Goal: Task Accomplishment & Management: Manage account settings

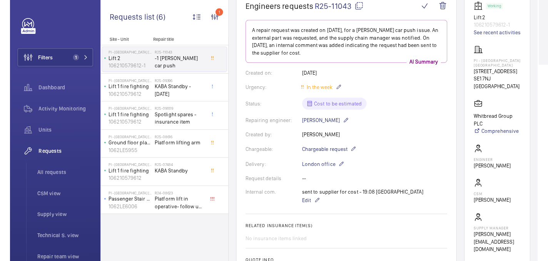
scroll to position [32, 0]
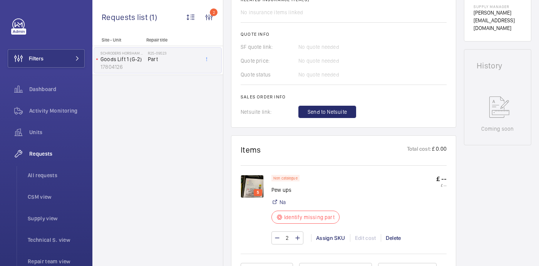
scroll to position [347, 0]
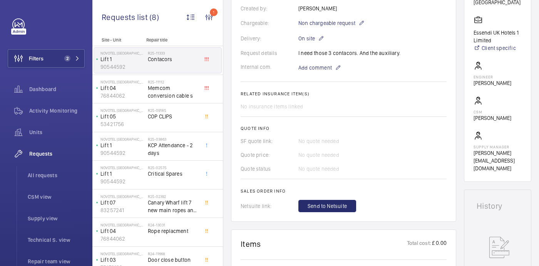
scroll to position [203, 0]
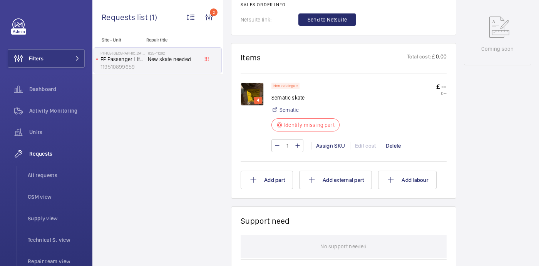
scroll to position [412, 0]
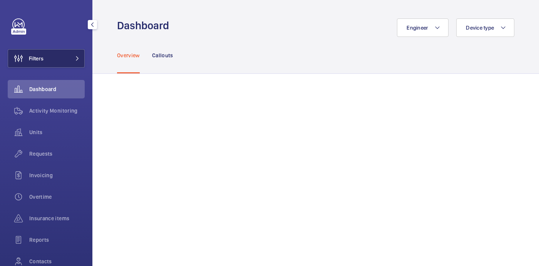
click at [45, 62] on button "Filters" at bounding box center [46, 58] width 77 height 18
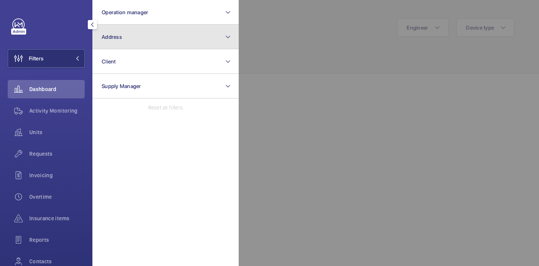
click at [146, 39] on button "Address" at bounding box center [165, 37] width 146 height 25
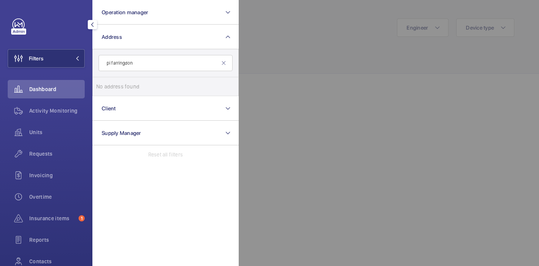
click at [110, 64] on input "pi farringdon" at bounding box center [166, 63] width 134 height 16
click at [136, 65] on input "PI farringdon" at bounding box center [166, 63] width 134 height 16
type input "P"
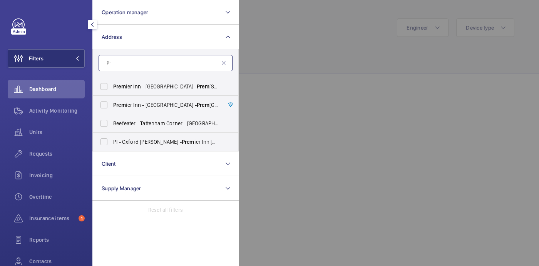
type input "P"
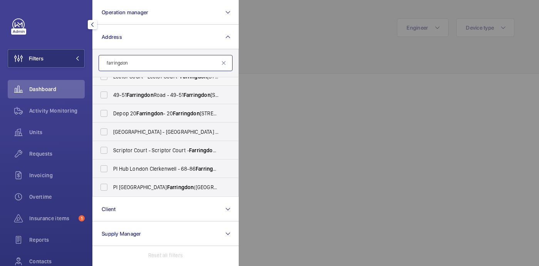
scroll to position [84, 0]
type input "farringdon"
click at [188, 186] on span "PI London Farringdon (Smithfield) - 24-30 West Smithfield, WEST SMITHFIELD EC1A…" at bounding box center [166, 188] width 106 height 8
click at [112, 186] on input "PI London Farringdon (Smithfield) - 24-30 West Smithfield, WEST SMITHFIELD EC1A…" at bounding box center [103, 187] width 15 height 15
checkbox input "true"
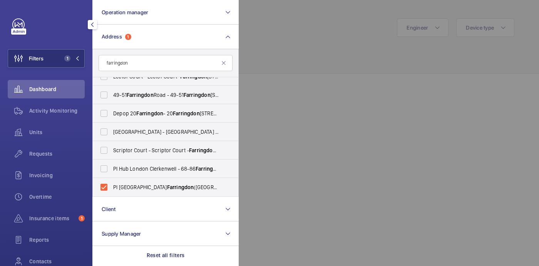
click at [294, 60] on div at bounding box center [508, 133] width 539 height 266
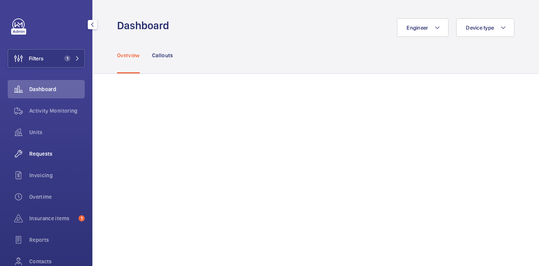
click at [35, 153] on span "Requests" at bounding box center [56, 154] width 55 height 8
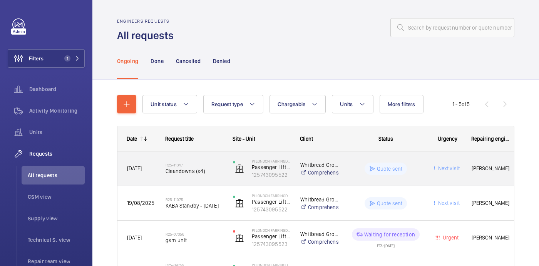
click at [341, 162] on div "Quote sent" at bounding box center [381, 169] width 84 height 28
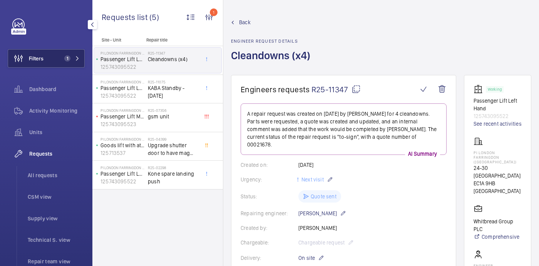
click at [69, 53] on button "Filters 1" at bounding box center [46, 58] width 77 height 18
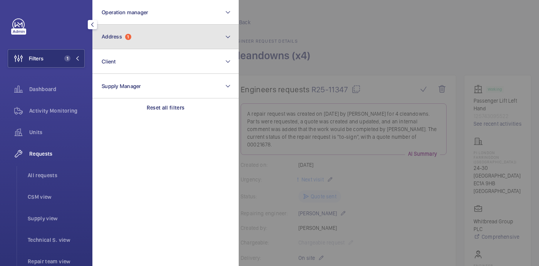
click at [148, 37] on button "Address 1" at bounding box center [165, 37] width 146 height 25
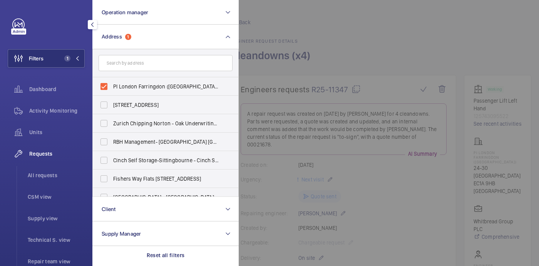
drag, startPoint x: 127, startPoint y: 88, endPoint x: 134, endPoint y: 69, distance: 20.6
click at [127, 88] on span "PI London Farringdon (Smithfield) - 24-30 West Smithfield, WEST SMITHFIELD EC1A…" at bounding box center [166, 87] width 106 height 8
click at [112, 88] on input "PI London Farringdon (Smithfield) - 24-30 West Smithfield, WEST SMITHFIELD EC1A…" at bounding box center [103, 86] width 15 height 15
checkbox input "false"
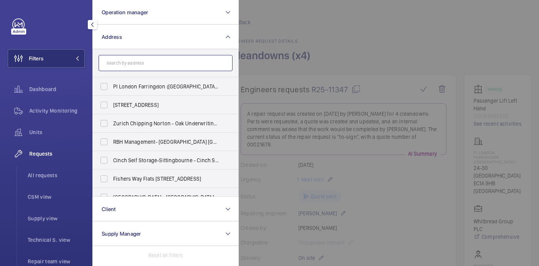
click at [134, 67] on input "text" at bounding box center [166, 63] width 134 height 16
type input "P"
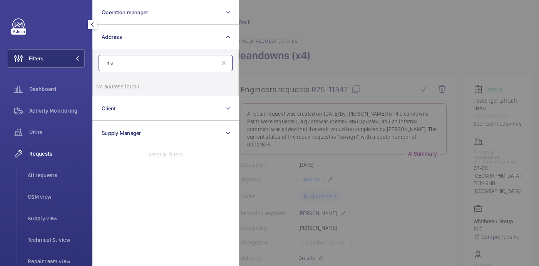
type input "m"
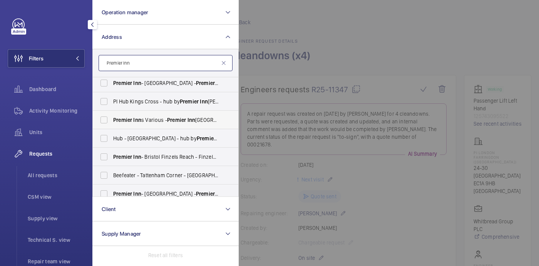
scroll to position [49, 0]
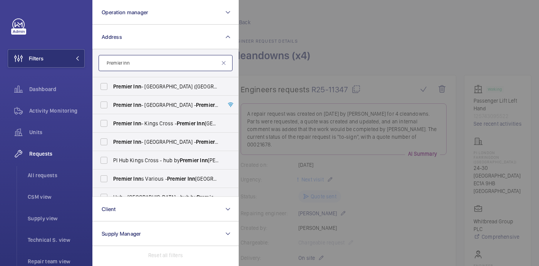
type input "Premier Inn"
click at [141, 58] on input "Premier Inn" at bounding box center [166, 63] width 134 height 16
paste input "PI Hub London - Marylebone (1380)"
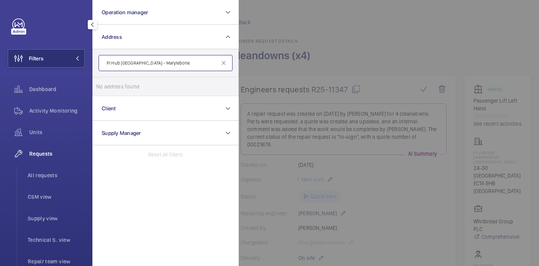
click at [139, 65] on input "PI Hub London - Marylebone" at bounding box center [166, 63] width 134 height 16
drag, startPoint x: 151, startPoint y: 63, endPoint x: 120, endPoint y: 64, distance: 30.8
click at [119, 64] on input "PI Hub Marylebone" at bounding box center [166, 63] width 134 height 16
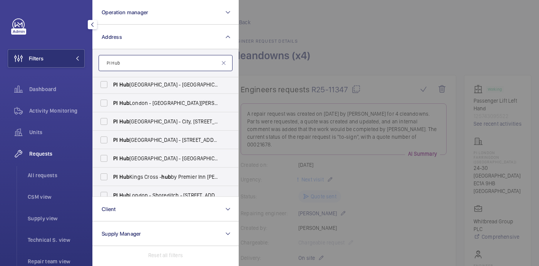
scroll to position [0, 0]
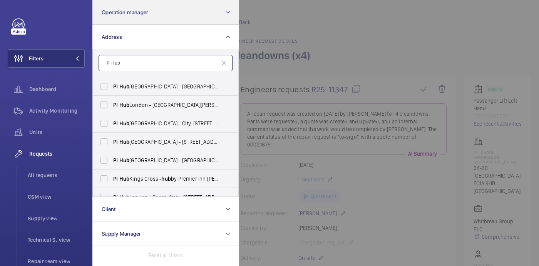
type input "PI Hub"
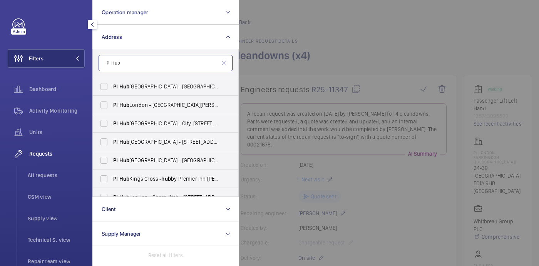
click at [163, 61] on input "PI Hub" at bounding box center [166, 63] width 134 height 16
paste input "Marylebone"
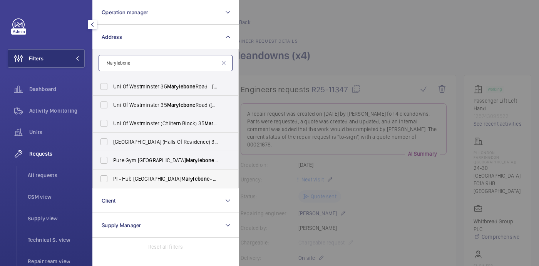
type input "Marylebone"
click at [162, 185] on label "PI - Hub London Marylebone - Proximity London, LONDON NW1 5RJ" at bounding box center [160, 179] width 134 height 18
click at [112, 185] on input "PI - Hub London Marylebone - Proximity London, LONDON NW1 5RJ" at bounding box center [103, 178] width 15 height 15
checkbox input "true"
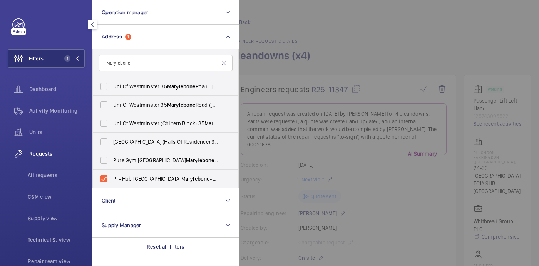
click at [403, 66] on div at bounding box center [508, 133] width 539 height 266
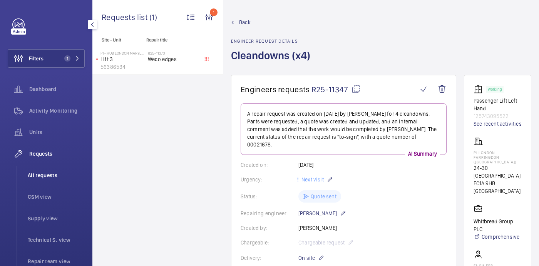
click at [47, 168] on li "All requests" at bounding box center [53, 175] width 63 height 18
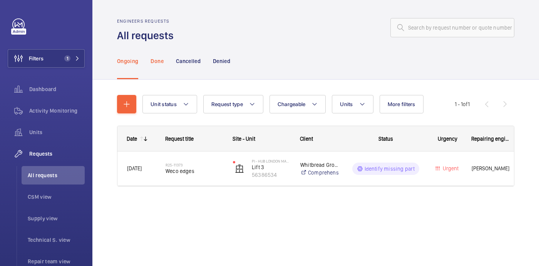
click at [151, 64] on p "Done" at bounding box center [157, 61] width 13 height 8
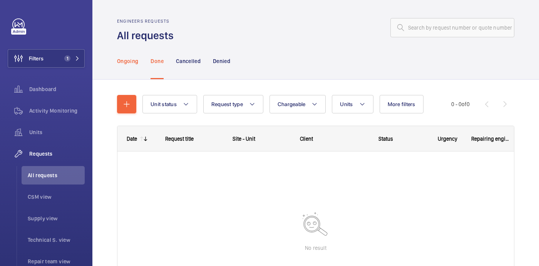
click at [132, 62] on p "Ongoing" at bounding box center [127, 61] width 21 height 8
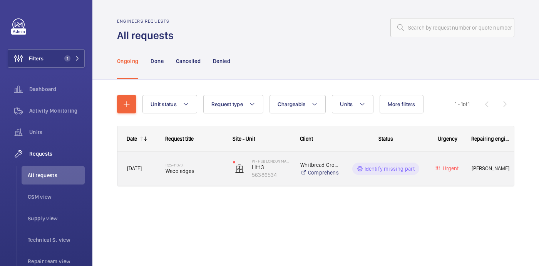
click at [205, 166] on div "Date Request title Site - Unit Client" at bounding box center [315, 156] width 397 height 60
click at [213, 180] on div "R25-11373 Weco edges" at bounding box center [194, 169] width 57 height 22
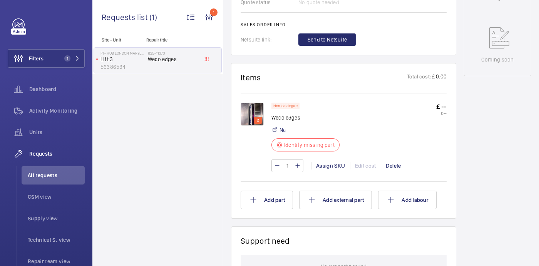
scroll to position [380, 0]
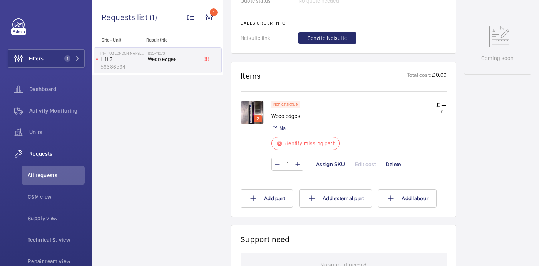
click at [256, 109] on img at bounding box center [252, 112] width 23 height 23
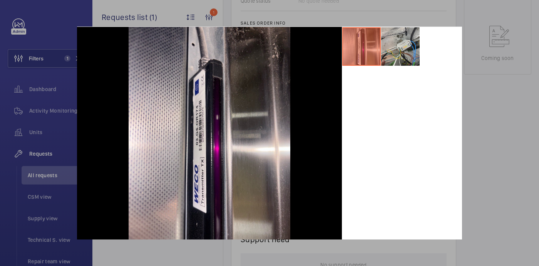
scroll to position [37, 0]
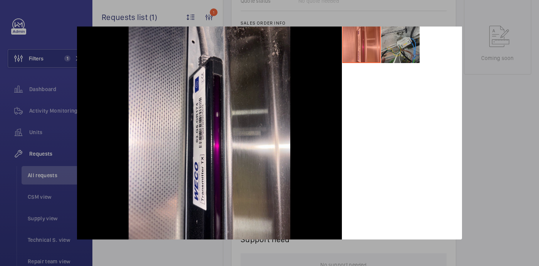
click at [406, 35] on li at bounding box center [400, 44] width 39 height 39
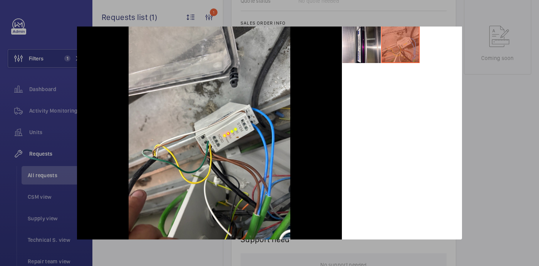
click at [509, 94] on div at bounding box center [269, 133] width 539 height 266
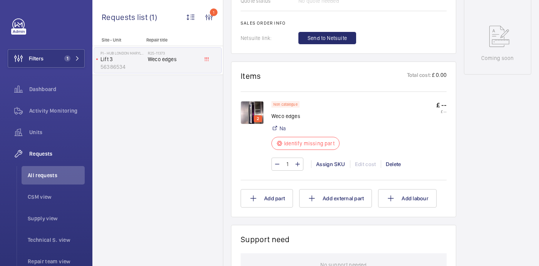
scroll to position [0, 0]
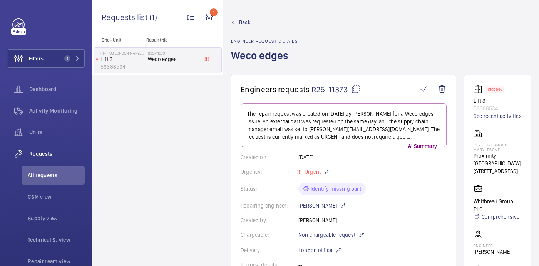
click at [358, 88] on mat-icon at bounding box center [355, 89] width 9 height 9
drag, startPoint x: 472, startPoint y: 143, endPoint x: 503, endPoint y: 150, distance: 31.9
click at [503, 150] on wm-front-card "Stopped Lift 3 56386534 See recent activities PI - Hub London Marylebone Proxim…" at bounding box center [497, 213] width 67 height 276
copy p "PI - Hub London Marylebone"
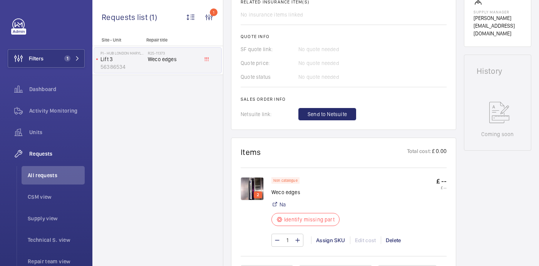
scroll to position [142, 0]
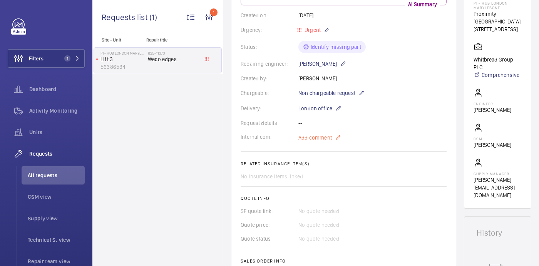
click at [313, 139] on span "Add comment" at bounding box center [314, 138] width 33 height 8
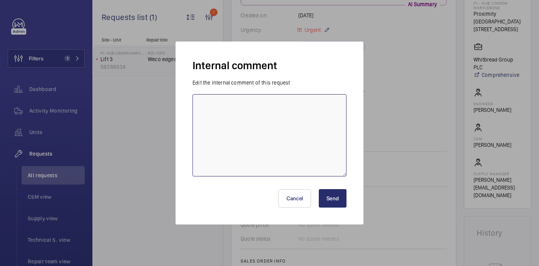
click at [295, 109] on textarea at bounding box center [270, 135] width 154 height 82
type textarea "sent to supplier - 27/08"
click at [333, 198] on button "Send" at bounding box center [333, 198] width 28 height 18
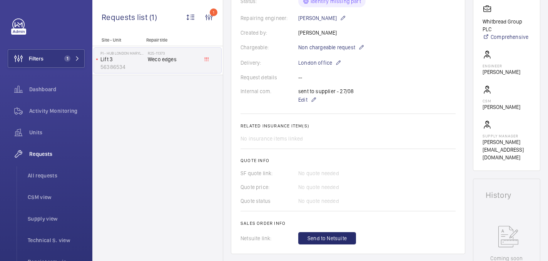
scroll to position [0, 0]
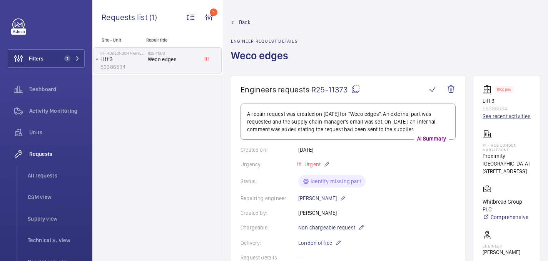
click at [498, 115] on link "See recent activities" at bounding box center [507, 116] width 48 height 8
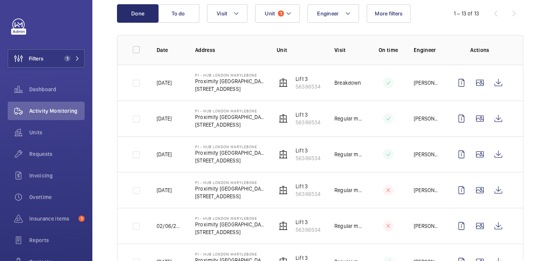
scroll to position [87, 0]
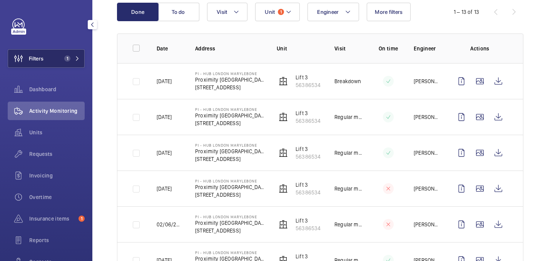
click at [50, 59] on button "Filters 1" at bounding box center [46, 58] width 77 height 18
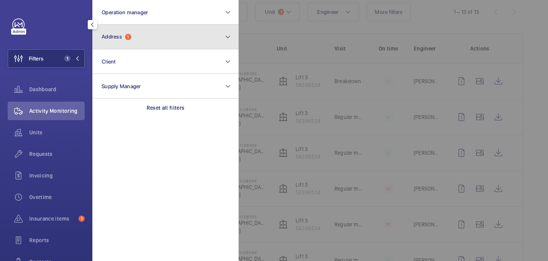
click at [128, 32] on button "Address 1" at bounding box center [165, 37] width 146 height 25
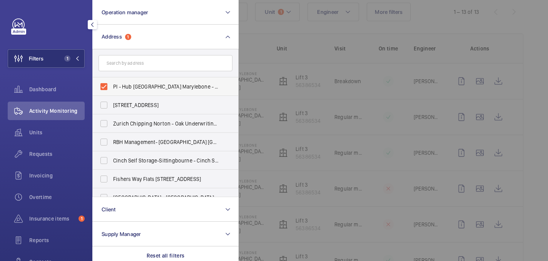
click at [122, 89] on span "PI - Hub London Marylebone - Proximity London, LONDON NW1 5RJ" at bounding box center [166, 87] width 106 height 8
click at [112, 89] on input "PI - Hub London Marylebone - Proximity London, LONDON NW1 5RJ" at bounding box center [103, 86] width 15 height 15
checkbox input "false"
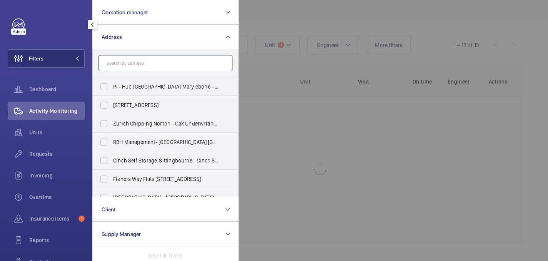
click at [122, 66] on input "text" at bounding box center [166, 63] width 134 height 16
paste input "PI London City (Aldgate)"
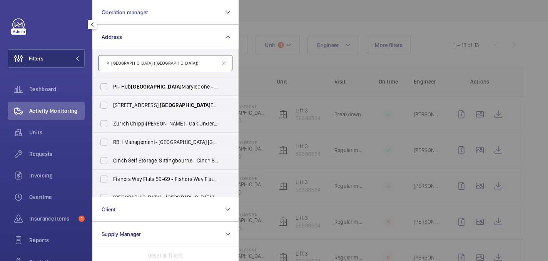
scroll to position [87, 0]
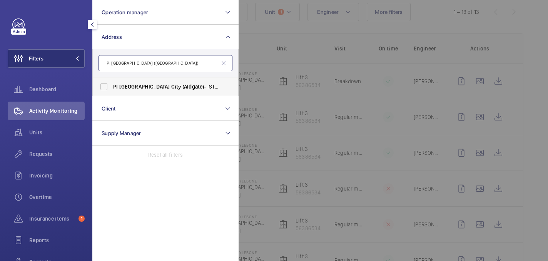
type input "PI London City (Aldgate)"
click at [171, 86] on span "City" at bounding box center [176, 87] width 10 height 6
click at [112, 86] on input "PI London City (Aldgate) - 66 Alie Street, ALDGATE E1 8PX" at bounding box center [103, 86] width 15 height 15
checkbox input "true"
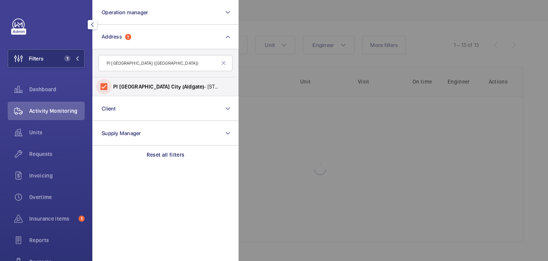
scroll to position [87, 0]
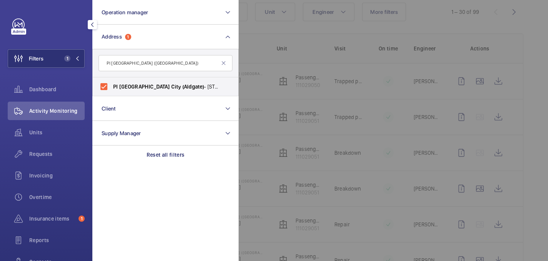
click at [268, 75] on div at bounding box center [513, 130] width 548 height 261
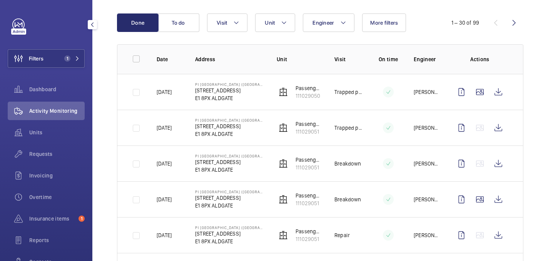
scroll to position [74, 0]
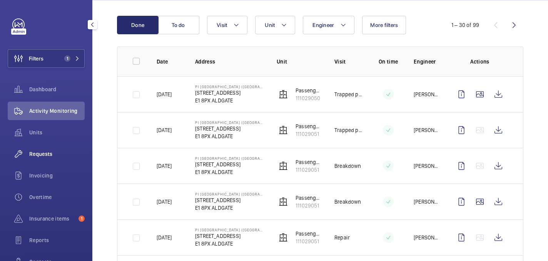
click at [47, 160] on div "Requests" at bounding box center [46, 154] width 77 height 18
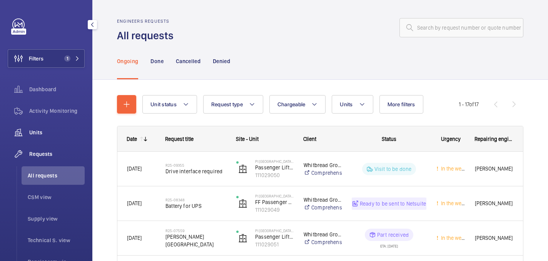
click at [40, 135] on span "Units" at bounding box center [56, 133] width 55 height 8
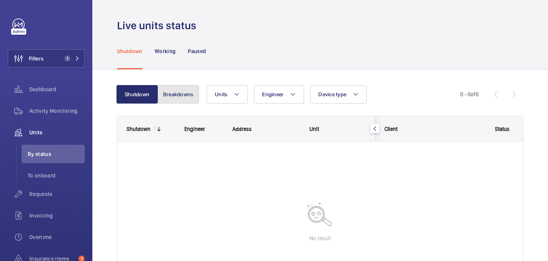
click at [181, 88] on button "Breakdowns" at bounding box center [178, 94] width 42 height 18
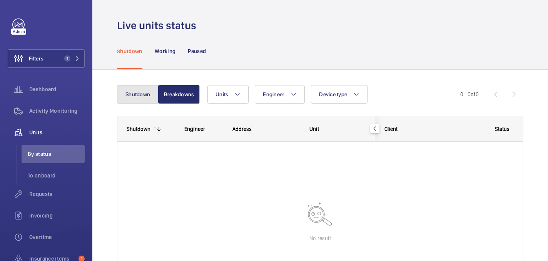
click at [144, 92] on button "Shutdown" at bounding box center [138, 94] width 42 height 18
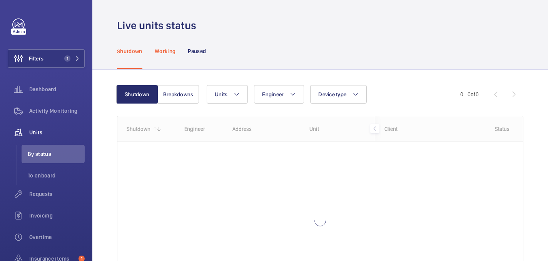
click at [166, 50] on p "Working" at bounding box center [165, 51] width 21 height 8
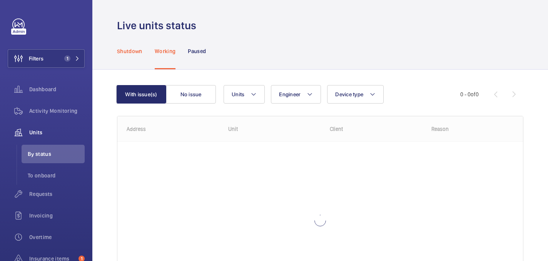
click at [130, 51] on p "Shutdown" at bounding box center [129, 51] width 25 height 8
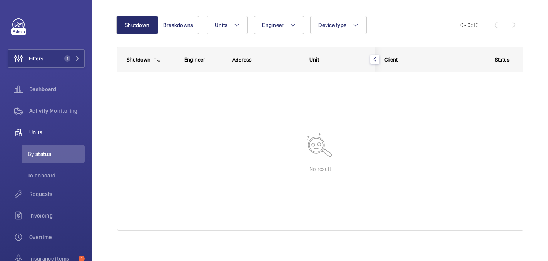
scroll to position [71, 0]
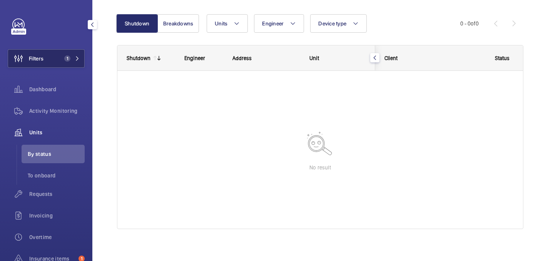
click at [46, 59] on button "Filters 1" at bounding box center [46, 58] width 77 height 18
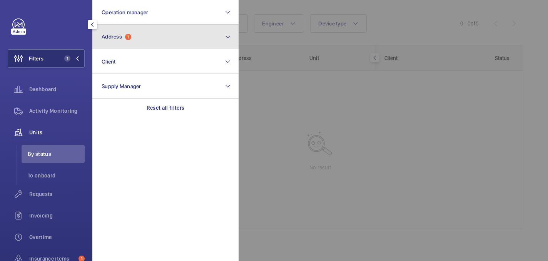
click at [153, 37] on button "Address 1" at bounding box center [165, 37] width 146 height 25
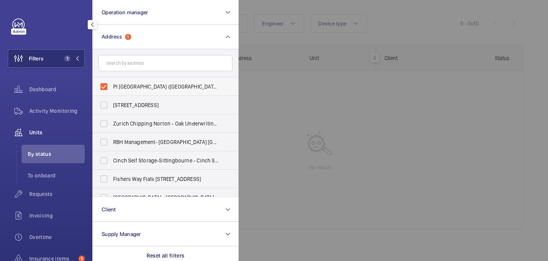
click at [120, 91] on label "PI London City (Aldgate) - 66 Alie Street, ALDGATE E1 8PX" at bounding box center [160, 86] width 134 height 18
click at [112, 91] on input "PI London City (Aldgate) - 66 Alie Street, ALDGATE E1 8PX" at bounding box center [103, 86] width 15 height 15
checkbox input "false"
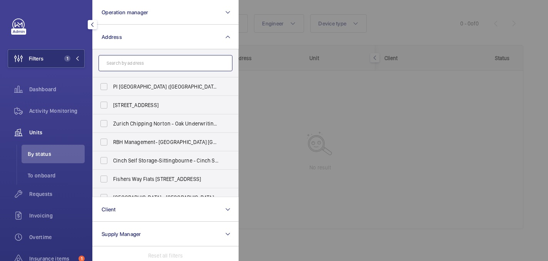
click at [126, 65] on input "text" at bounding box center [166, 63] width 134 height 16
paste input "PI London Stratford"
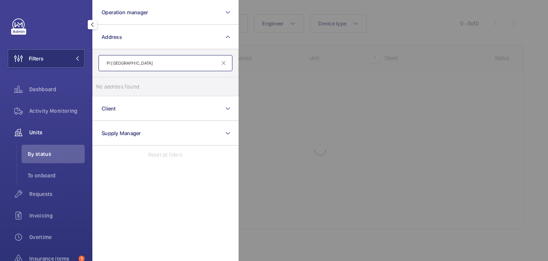
click at [127, 65] on input "PI London Stratford" at bounding box center [166, 63] width 134 height 16
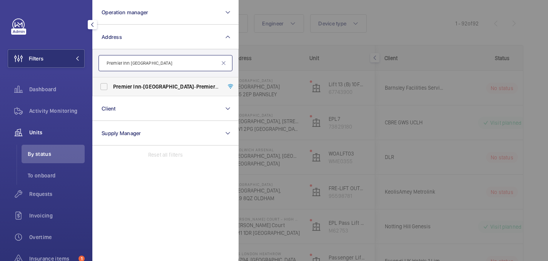
type input "Premier Inn Stratford"
click at [163, 84] on span "Stratford" at bounding box center [168, 87] width 51 height 6
click at [112, 84] on input "Premier Inn - Stratford - Premier Inn London Stratford hotel, LONDON E20 1EE" at bounding box center [103, 86] width 15 height 15
checkbox input "true"
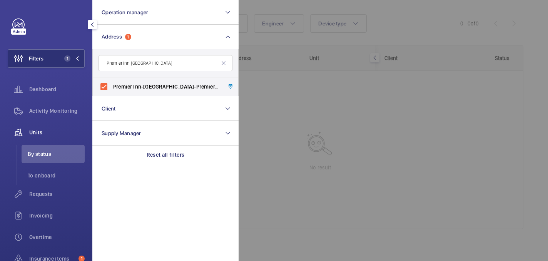
click at [298, 68] on div at bounding box center [513, 130] width 548 height 261
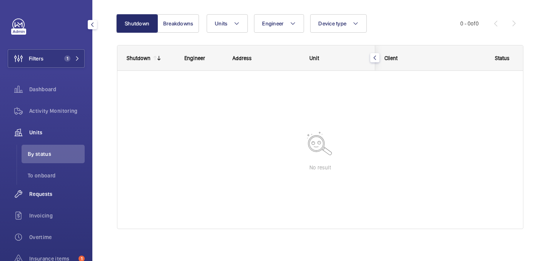
click at [41, 192] on span "Requests" at bounding box center [56, 194] width 55 height 8
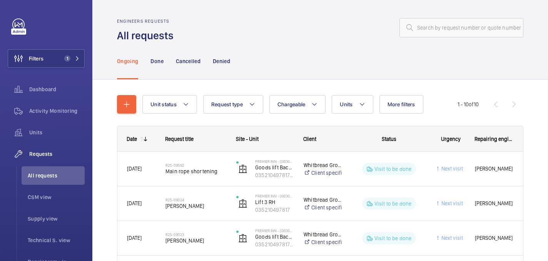
click at [342, 47] on div "Ongoing Done Cancelled Denied" at bounding box center [320, 61] width 407 height 37
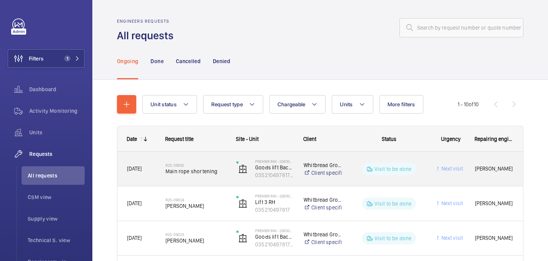
click at [221, 175] on span "Main rope shortening" at bounding box center [196, 171] width 61 height 8
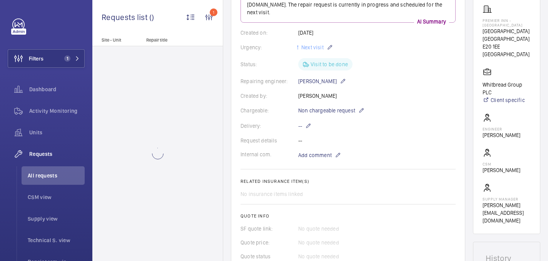
scroll to position [133, 0]
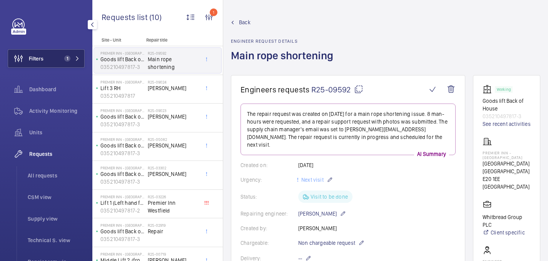
click at [61, 60] on span "1" at bounding box center [65, 58] width 9 height 6
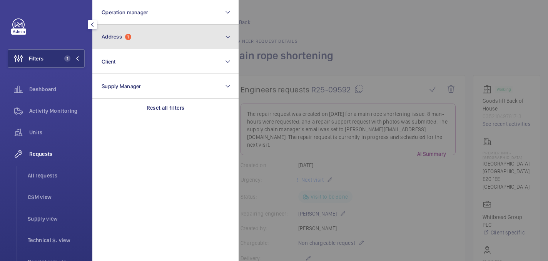
click at [132, 43] on button "Address 1" at bounding box center [165, 37] width 146 height 25
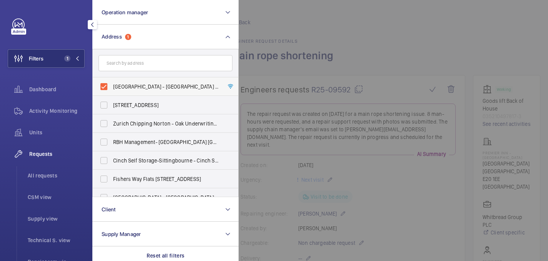
click at [115, 90] on span "Premier Inn - Stratford - Premier Inn London Stratford hotel, LONDON E20 1EE" at bounding box center [166, 87] width 106 height 8
click at [112, 90] on input "Premier Inn - Stratford - Premier Inn London Stratford hotel, LONDON E20 1EE" at bounding box center [103, 86] width 15 height 15
checkbox input "false"
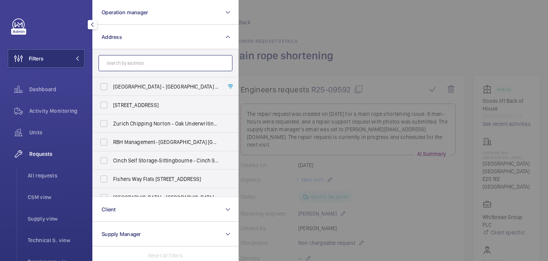
click at [124, 67] on input "text" at bounding box center [166, 63] width 134 height 16
paste input "PI London Tower Bridge (0353)"
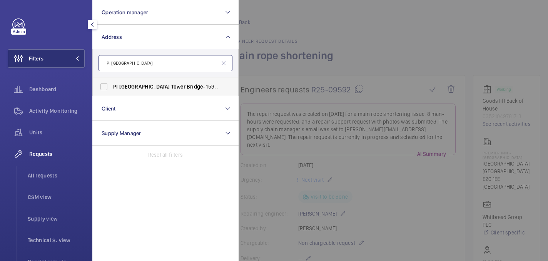
type input "PI London Tower Bridge"
click at [170, 92] on label "PI London Tower Bridge - 159 Tower Bridge Road, LONDON SE1 3LP" at bounding box center [160, 86] width 134 height 18
click at [112, 92] on input "PI London Tower Bridge - 159 Tower Bridge Road, LONDON SE1 3LP" at bounding box center [103, 86] width 15 height 15
checkbox input "true"
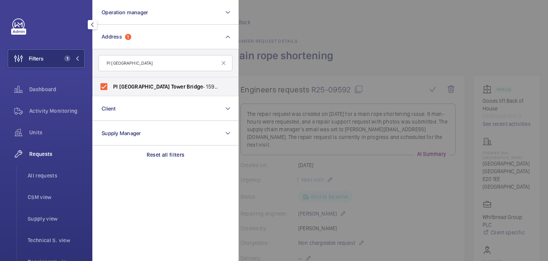
click at [371, 18] on div at bounding box center [513, 130] width 548 height 261
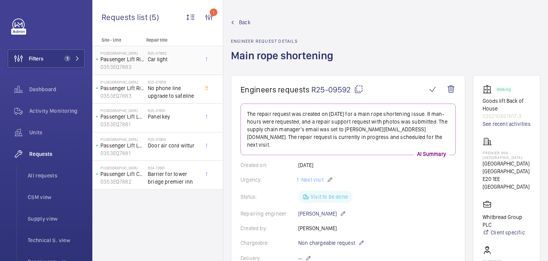
click at [174, 65] on div "R25-07882 Car light" at bounding box center [173, 62] width 51 height 22
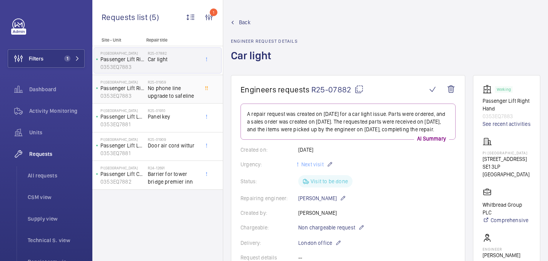
click at [137, 101] on div "PI London Tower Bridge Passenger Lift Right Hand 0353EQ7883" at bounding box center [121, 89] width 54 height 25
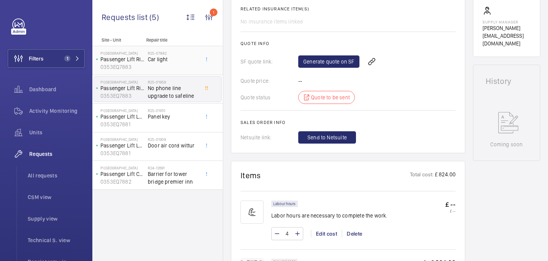
scroll to position [295, 0]
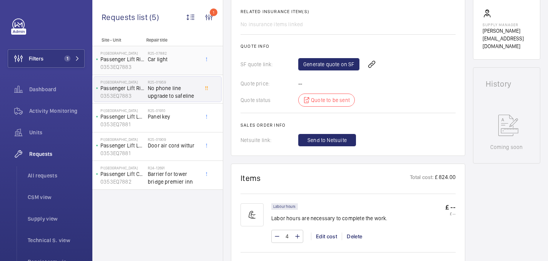
click at [179, 63] on span "Car light" at bounding box center [173, 59] width 51 height 8
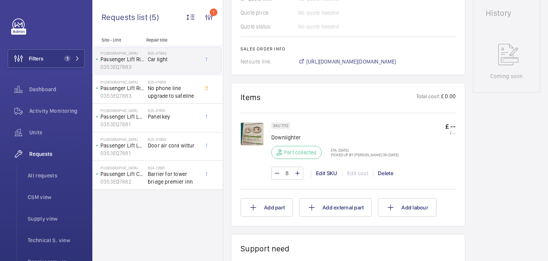
scroll to position [387, 0]
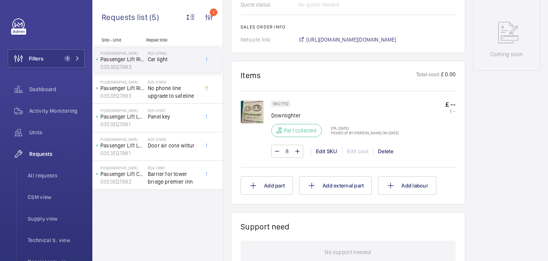
click at [251, 122] on img at bounding box center [252, 111] width 23 height 23
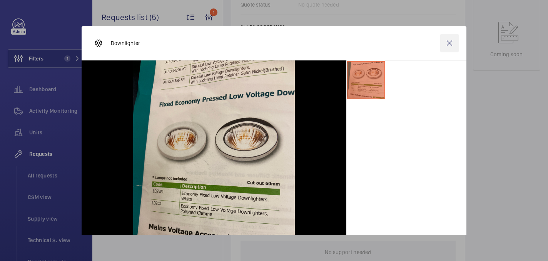
click at [450, 46] on wm-front-icon-button at bounding box center [449, 43] width 18 height 18
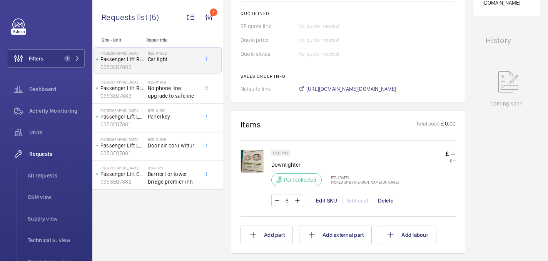
scroll to position [15, 0]
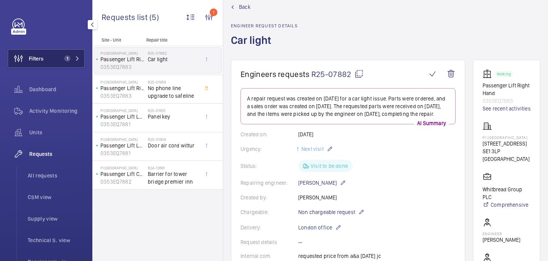
click at [71, 55] on span "1" at bounding box center [70, 58] width 18 height 6
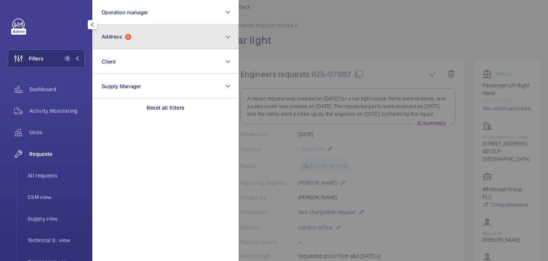
click at [132, 42] on button "Address 1" at bounding box center [165, 37] width 146 height 25
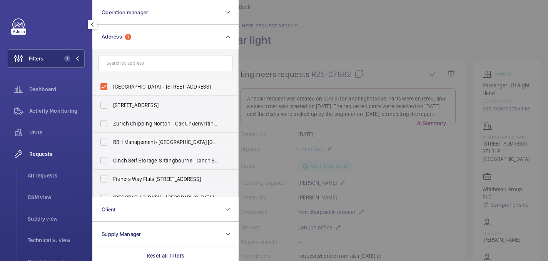
click at [122, 90] on span "PI London Tower Bridge - 159 Tower Bridge Road, LONDON SE1 3LP" at bounding box center [166, 87] width 106 height 8
click at [112, 90] on input "PI London Tower Bridge - 159 Tower Bridge Road, LONDON SE1 3LP" at bounding box center [103, 86] width 15 height 15
checkbox input "false"
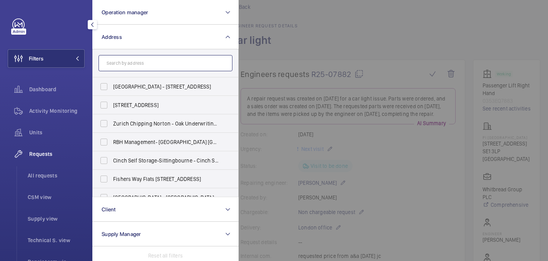
click at [129, 63] on input "text" at bounding box center [166, 63] width 134 height 16
paste input "(Building Notes) (Building Contacts) PI London Stratford (0352)"
type input "(Building Notes) (Building Contacts) PI London Stratford (0352)"
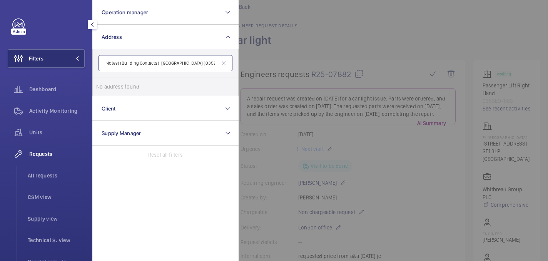
drag, startPoint x: 164, startPoint y: 65, endPoint x: 129, endPoint y: 61, distance: 35.2
click at [129, 61] on input "(Building Notes) (Building Contacts) PI London Stratford (0352)" at bounding box center [166, 63] width 134 height 16
click at [162, 63] on input "(Building Notes) (Building Contacts) PI London Stratford (0352)" at bounding box center [166, 63] width 134 height 16
drag, startPoint x: 162, startPoint y: 63, endPoint x: 85, endPoint y: 63, distance: 76.6
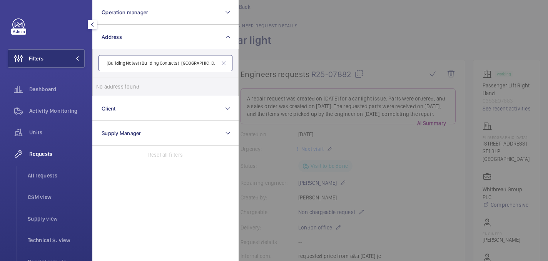
click at [85, 63] on div "Filters Operation manager Address (Building Notes) (Building Contacts) PI Londo…" at bounding box center [46, 130] width 92 height 261
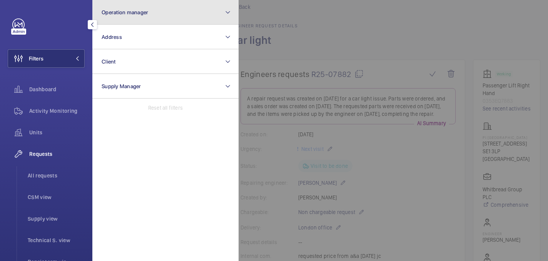
click at [136, 23] on button "Operation manager" at bounding box center [165, 12] width 146 height 25
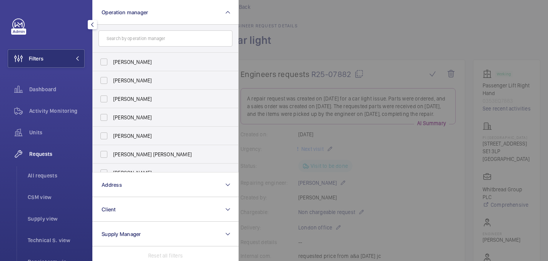
type input "(Building Notes) (Building Contacts) PI London Stratford (0352)"
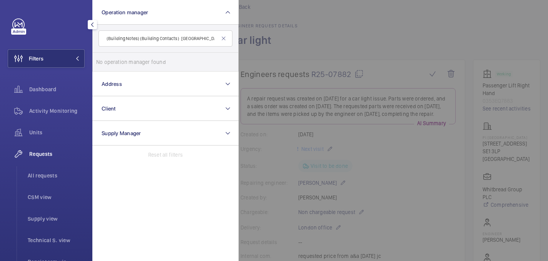
drag, startPoint x: 161, startPoint y: 38, endPoint x: 84, endPoint y: 39, distance: 76.2
click at [84, 39] on div "Filters Operation manager (Building Notes) (Building Contacts) PI London Stratf…" at bounding box center [46, 209] width 77 height 382
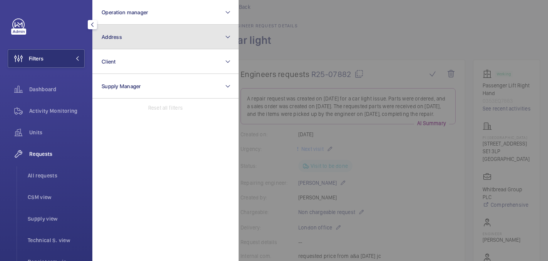
click at [117, 35] on span "Address" at bounding box center [112, 37] width 20 height 6
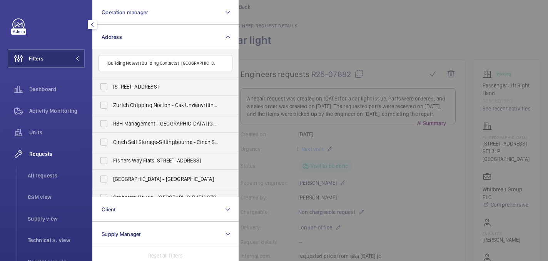
scroll to position [0, 20]
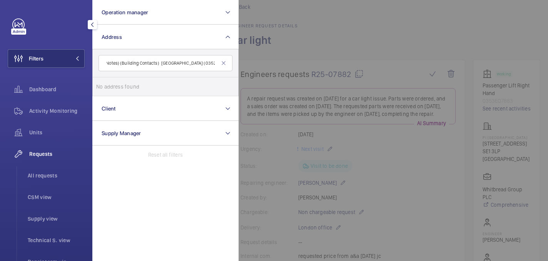
click at [161, 64] on input "(Building Notes) (Building Contacts) PI London Stratford (0352)" at bounding box center [166, 63] width 134 height 16
click at [190, 65] on input "PI London Stratford (0352)" at bounding box center [166, 63] width 134 height 16
click at [107, 63] on input "PI London Stratford" at bounding box center [166, 63] width 134 height 16
click at [149, 66] on input "PI London Stratford" at bounding box center [166, 63] width 134 height 16
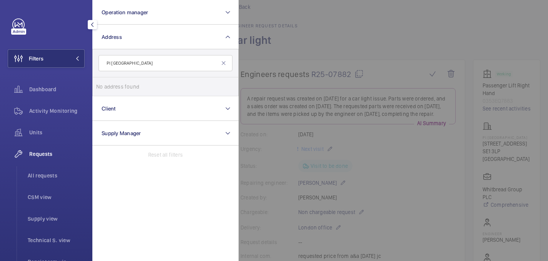
click at [127, 64] on input "PI London Stratford" at bounding box center [166, 63] width 134 height 16
type input "Premier inn Stratford"
click at [151, 95] on label "Premier Inn - Stratford - Premier Inn London Stratford hotel, LONDON E20 1EE" at bounding box center [160, 86] width 134 height 18
click at [112, 94] on input "Premier Inn - Stratford - Premier Inn London Stratford hotel, LONDON E20 1EE" at bounding box center [103, 86] width 15 height 15
checkbox input "true"
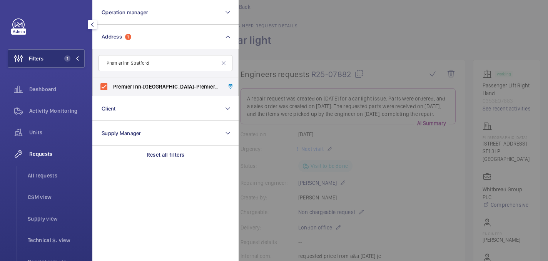
click at [335, 49] on div at bounding box center [513, 130] width 548 height 261
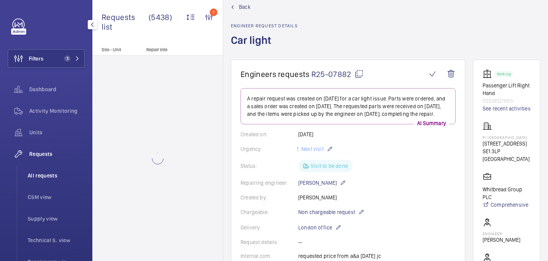
click at [56, 173] on span "All requests" at bounding box center [56, 176] width 57 height 8
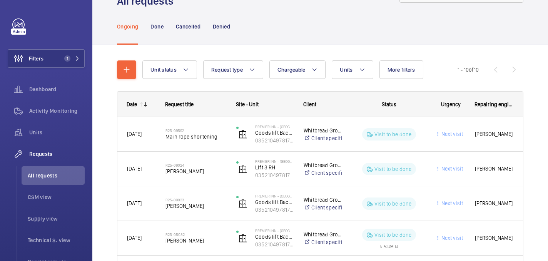
scroll to position [37, 0]
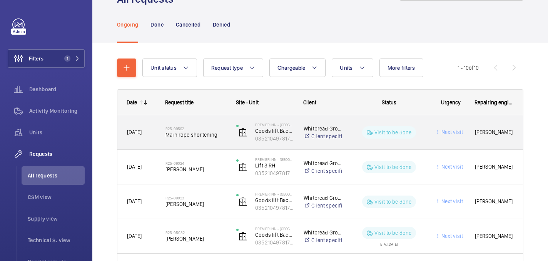
click at [216, 128] on h2 "R25-09592" at bounding box center [196, 128] width 61 height 5
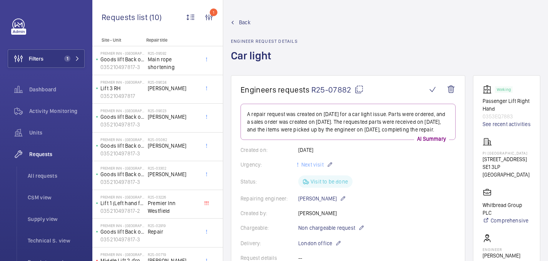
click at [358, 89] on mat-icon at bounding box center [359, 89] width 9 height 9
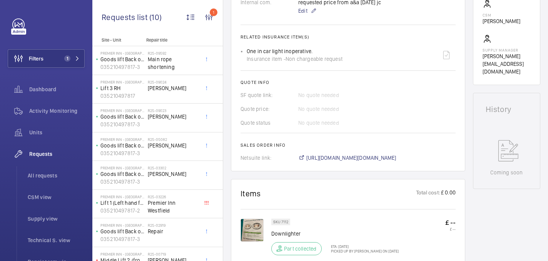
scroll to position [267, 0]
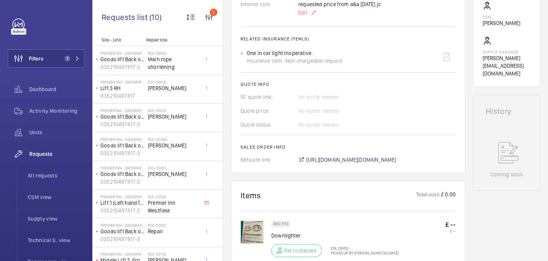
click at [301, 17] on span "Edit" at bounding box center [302, 13] width 9 height 8
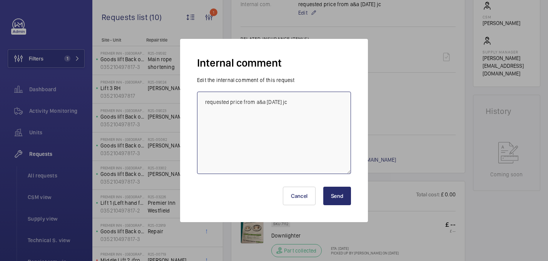
click at [327, 114] on textarea "requested price from a&a 13/6/25 jc" at bounding box center [274, 133] width 154 height 82
type textarea "requested price from a&a 13/6/25 jc wrong lights ordered - 27/08 india"
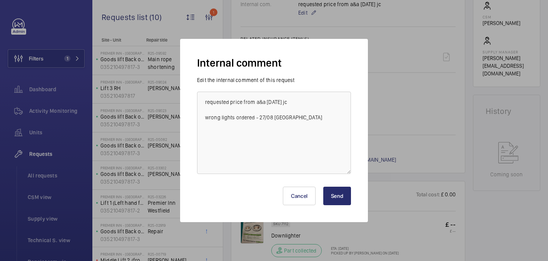
click at [340, 196] on button "Send" at bounding box center [337, 196] width 28 height 18
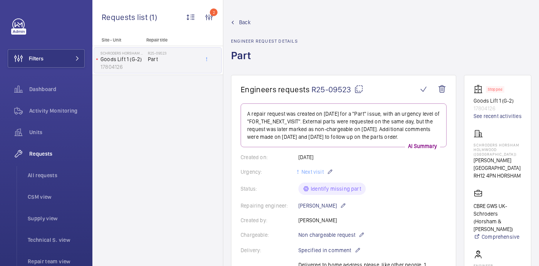
scroll to position [347, 0]
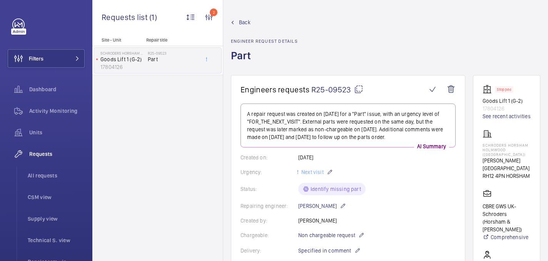
scroll to position [347, 0]
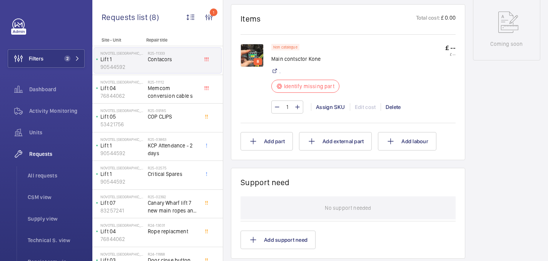
scroll to position [429, 0]
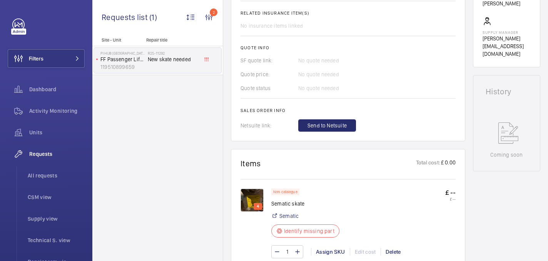
scroll to position [281, 0]
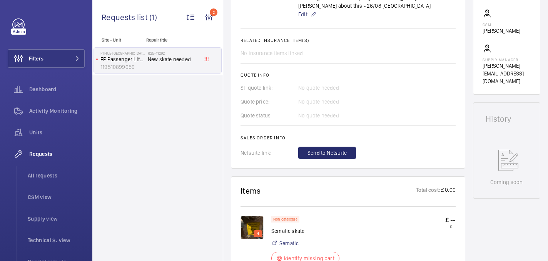
click at [244, 227] on img at bounding box center [252, 227] width 23 height 23
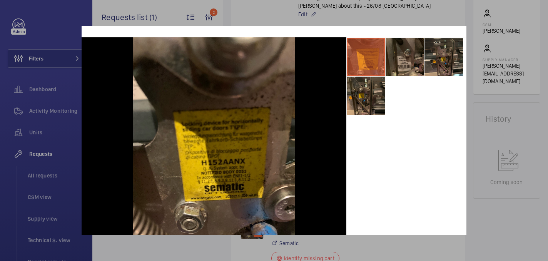
scroll to position [33, 0]
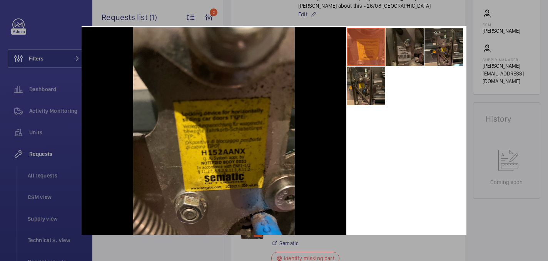
click at [412, 49] on li at bounding box center [405, 47] width 39 height 39
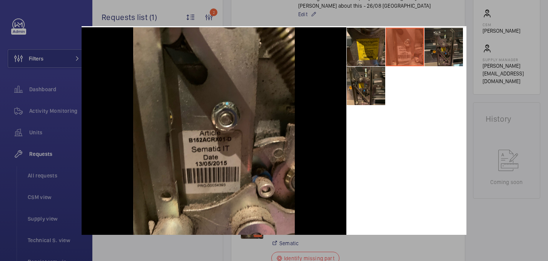
click at [439, 49] on li at bounding box center [444, 47] width 39 height 39
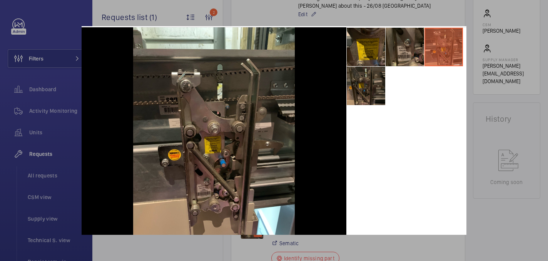
click at [363, 90] on li at bounding box center [366, 86] width 39 height 39
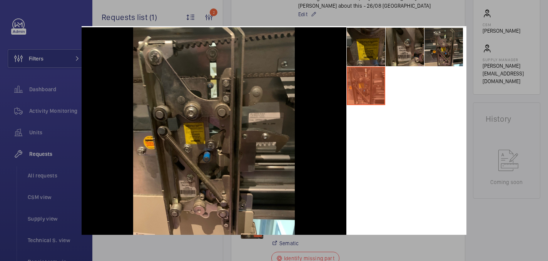
click at [372, 52] on li at bounding box center [366, 47] width 39 height 39
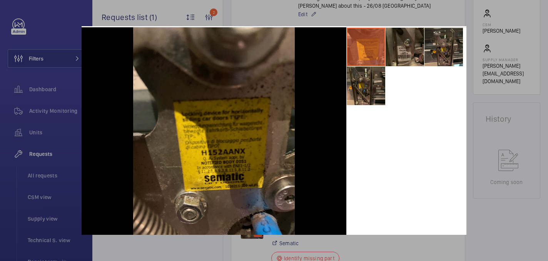
click at [495, 90] on div at bounding box center [274, 130] width 548 height 261
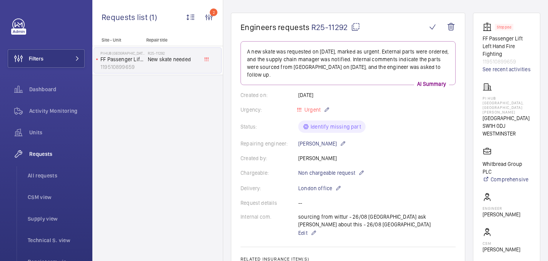
scroll to position [0, 0]
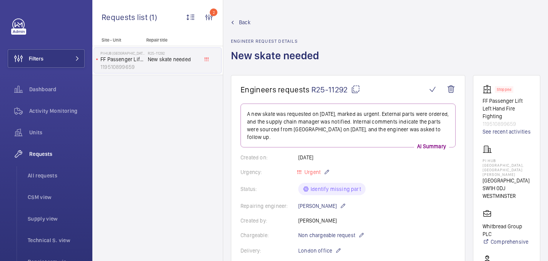
click at [357, 89] on mat-icon at bounding box center [355, 89] width 9 height 9
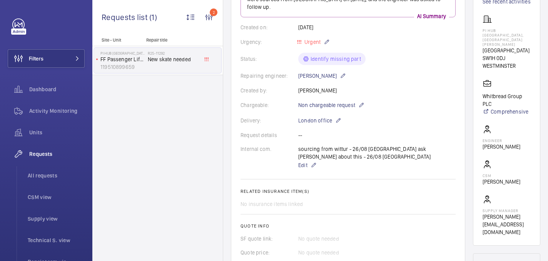
scroll to position [360, 0]
